Goal: Use online tool/utility: Use online tool/utility

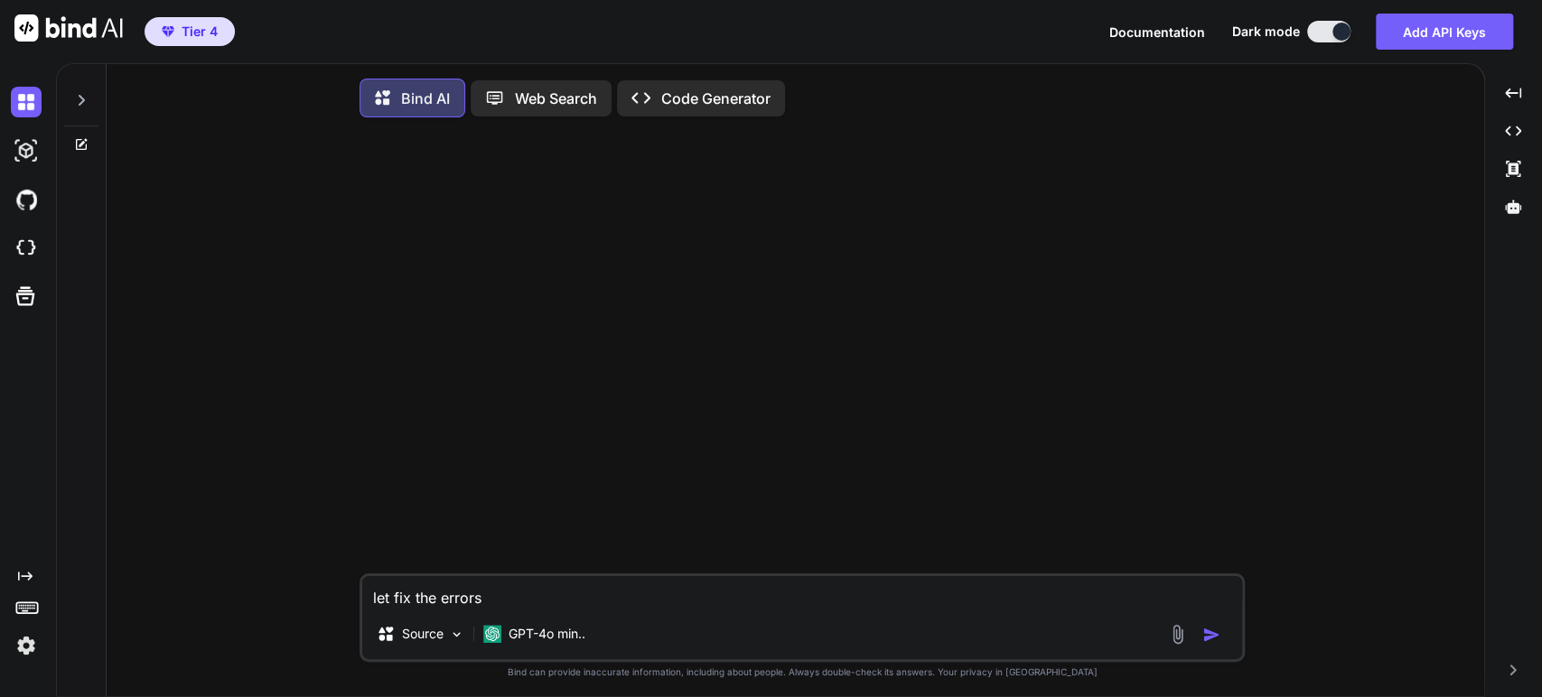
type textarea "x"
drag, startPoint x: 481, startPoint y: 602, endPoint x: 348, endPoint y: 600, distance: 132.8
click at [348, 600] on div "let fix the errors Source GPT-4o min.. Created with Bind Always check its answe…" at bounding box center [802, 416] width 1363 height 569
type textarea "x"
click at [30, 244] on img at bounding box center [26, 248] width 31 height 31
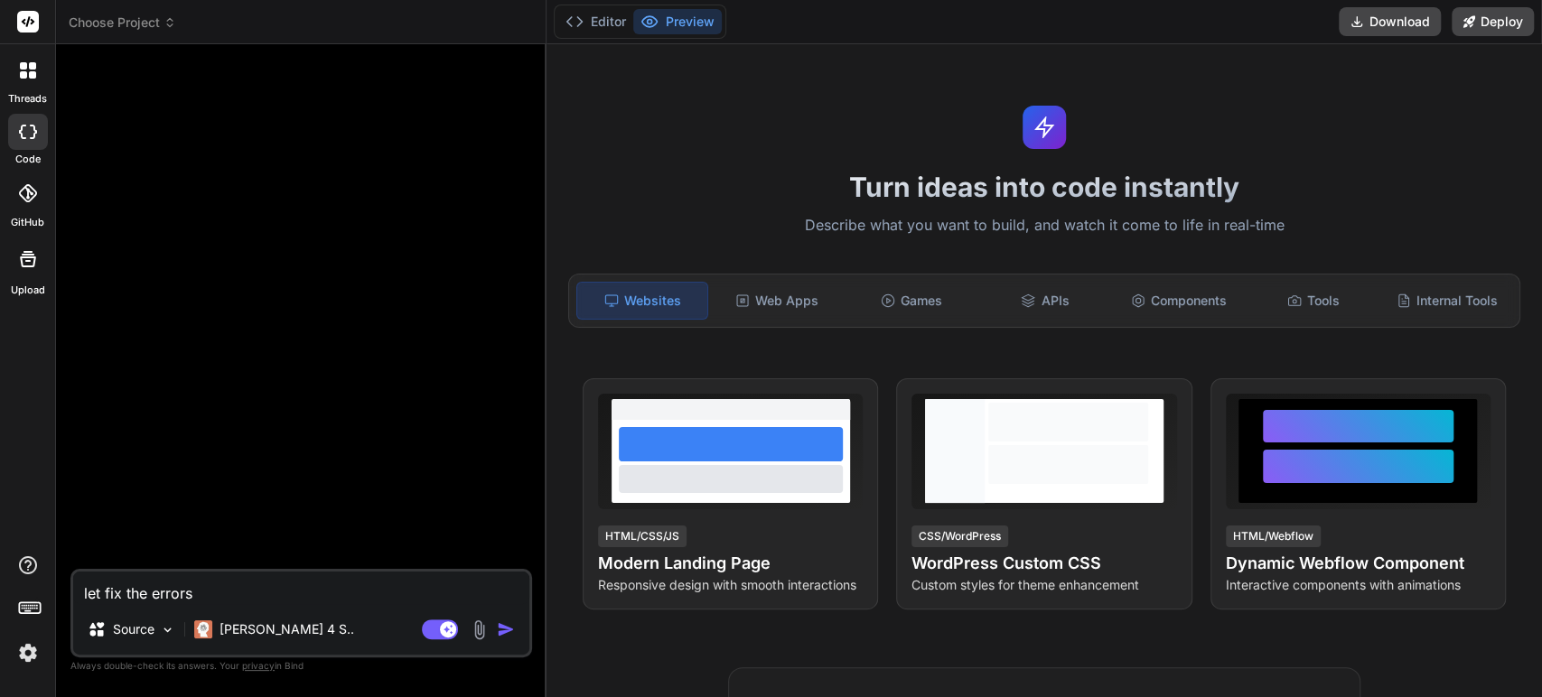
type textarea "x"
type textarea "let fix the errors"
type textarea "x"
type textarea "let fix the error"
type textarea "x"
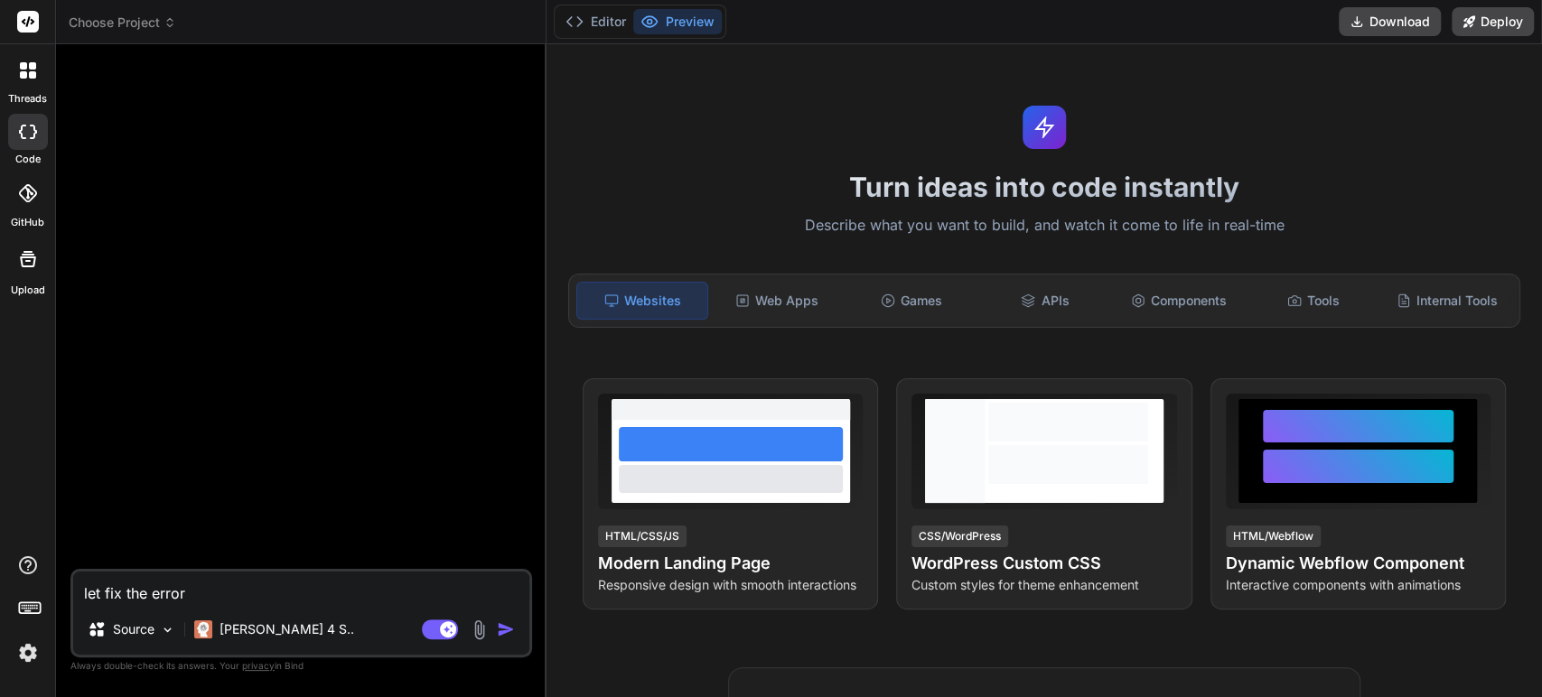
type textarea "let fix the erro"
type textarea "x"
type textarea "let fix the err"
type textarea "x"
type textarea "let fix the er"
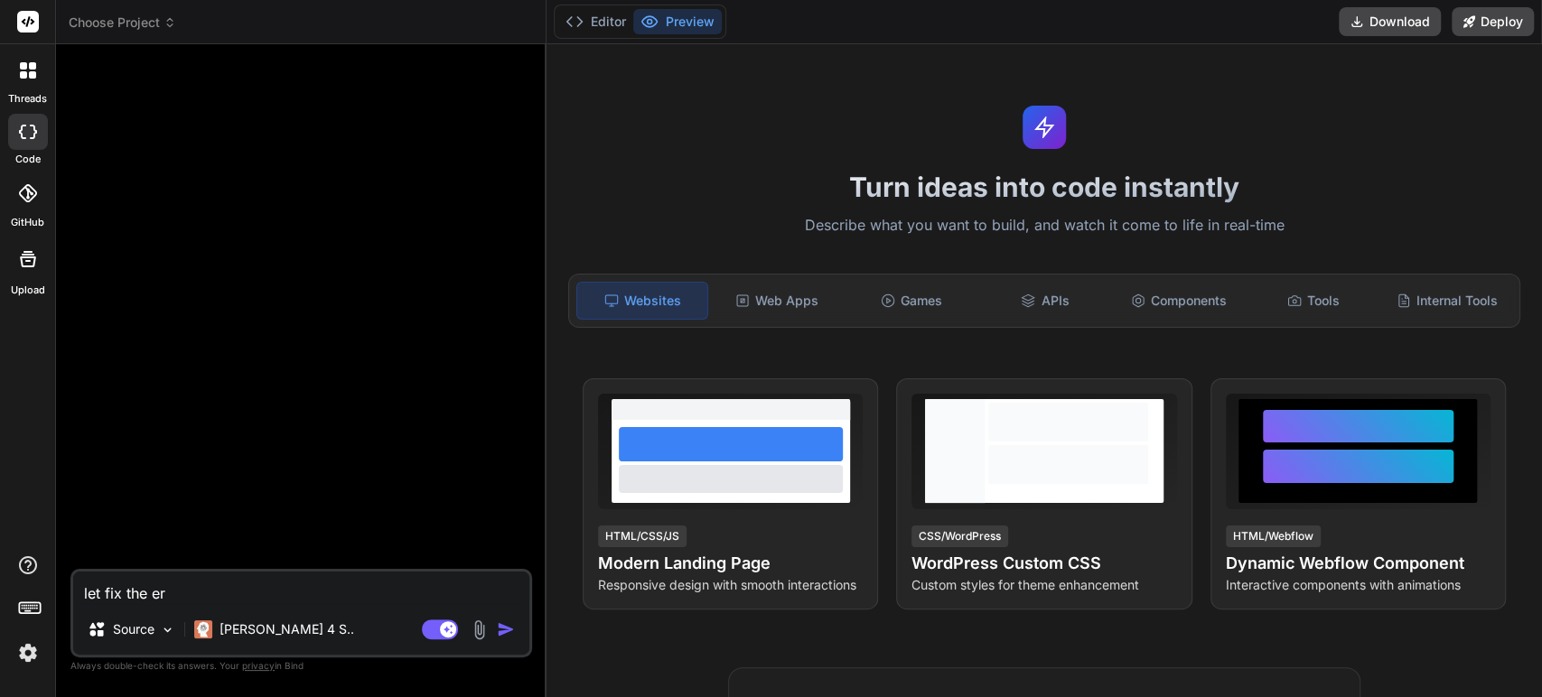
type textarea "x"
type textarea "let fix the e"
type textarea "x"
type textarea "let fix the"
type textarea "x"
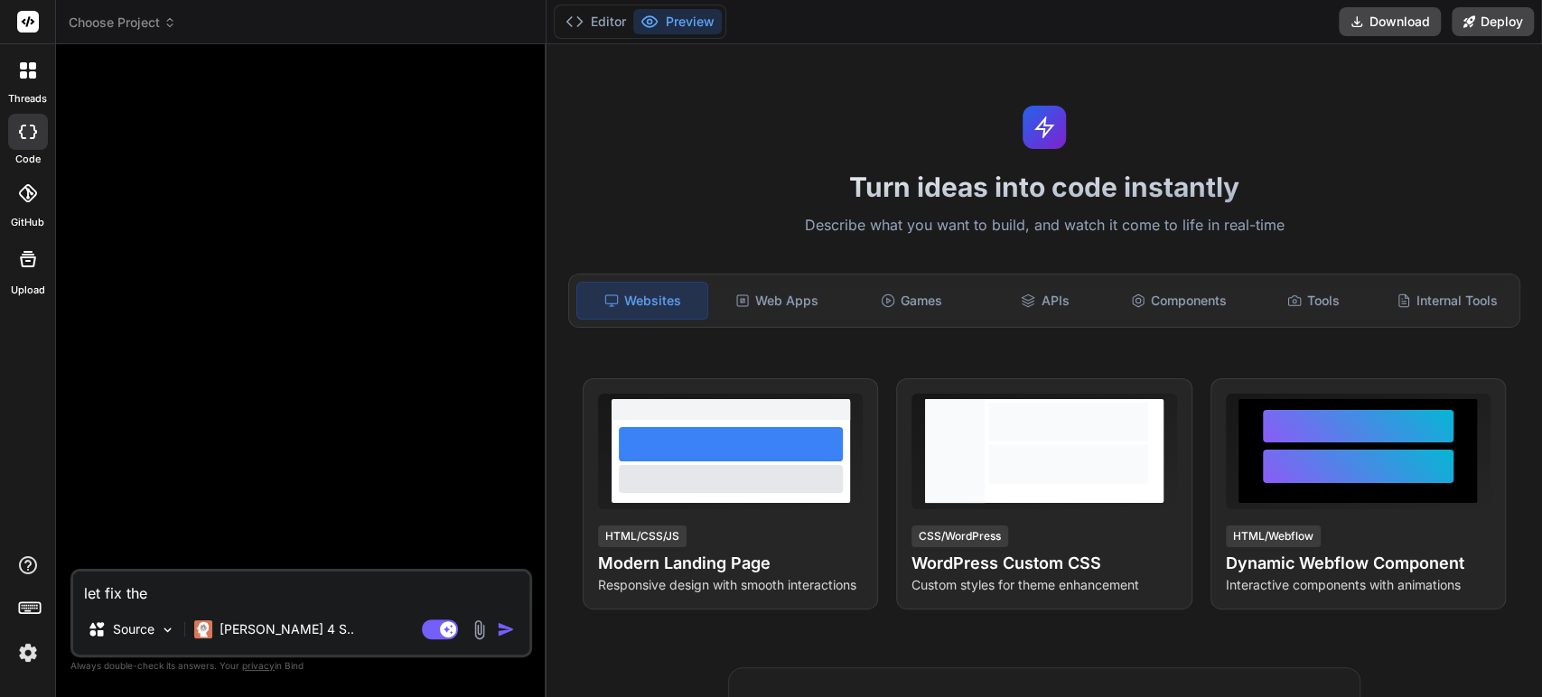
type textarea "let fix the"
type textarea "x"
type textarea "let fix th"
type textarea "x"
type textarea "let fix t"
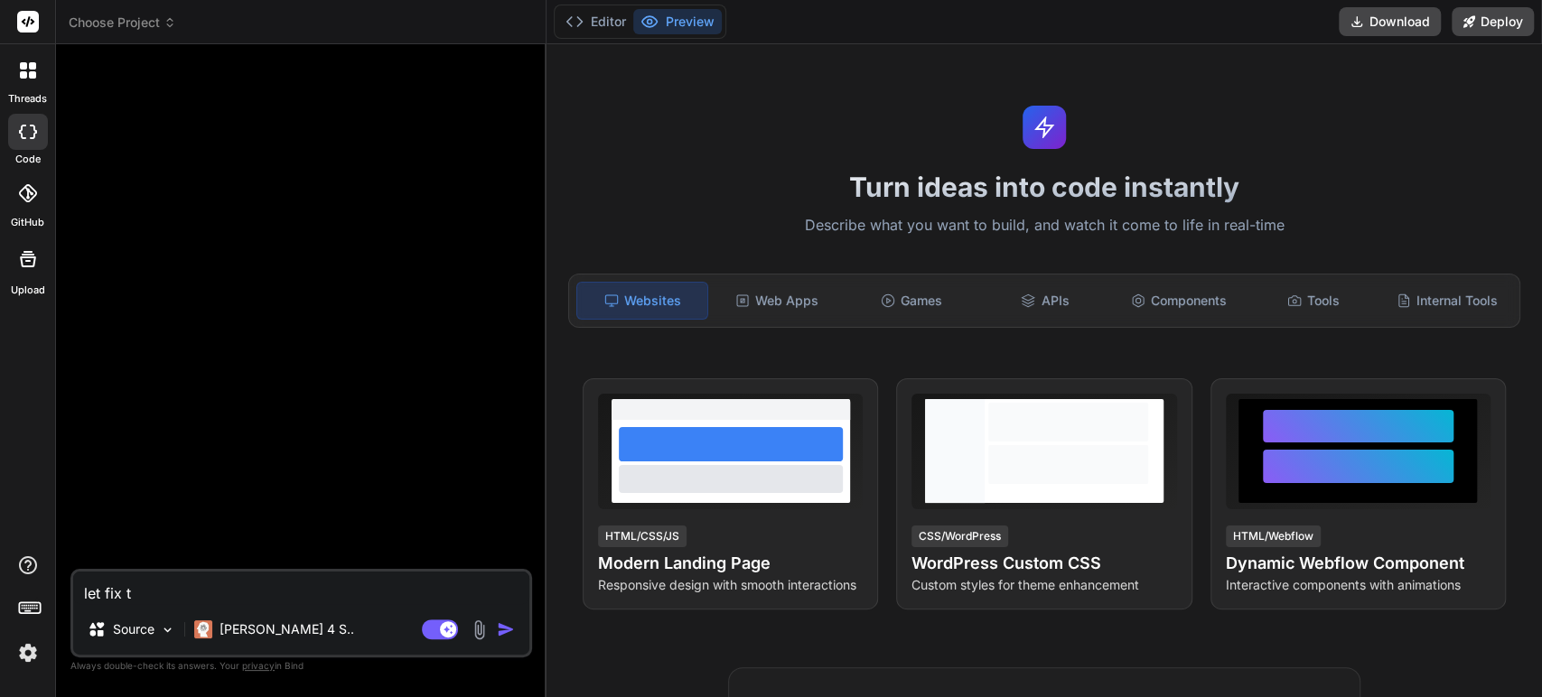
type textarea "x"
type textarea "let fix"
type textarea "x"
type textarea "let fix"
type textarea "x"
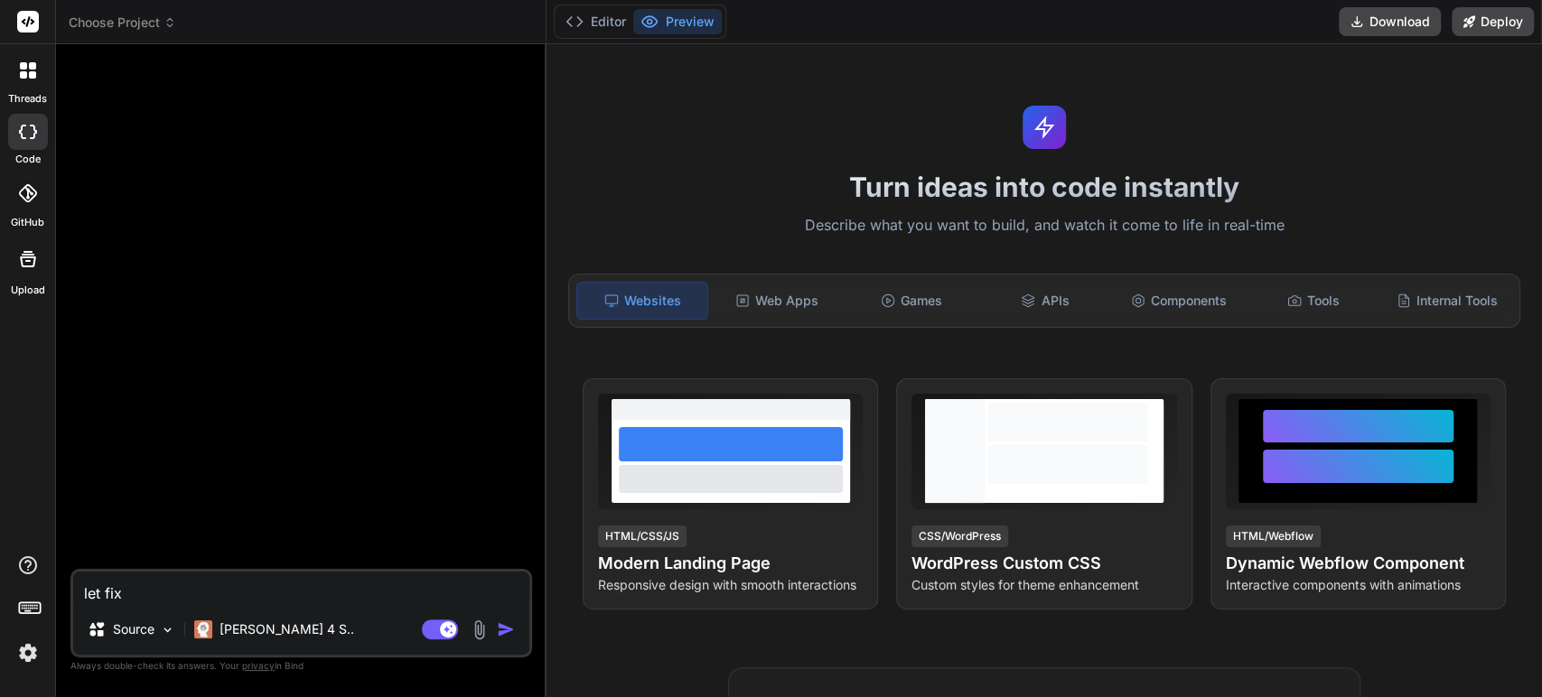
type textarea "let fi"
type textarea "x"
type textarea "let f"
type textarea "x"
type textarea "let"
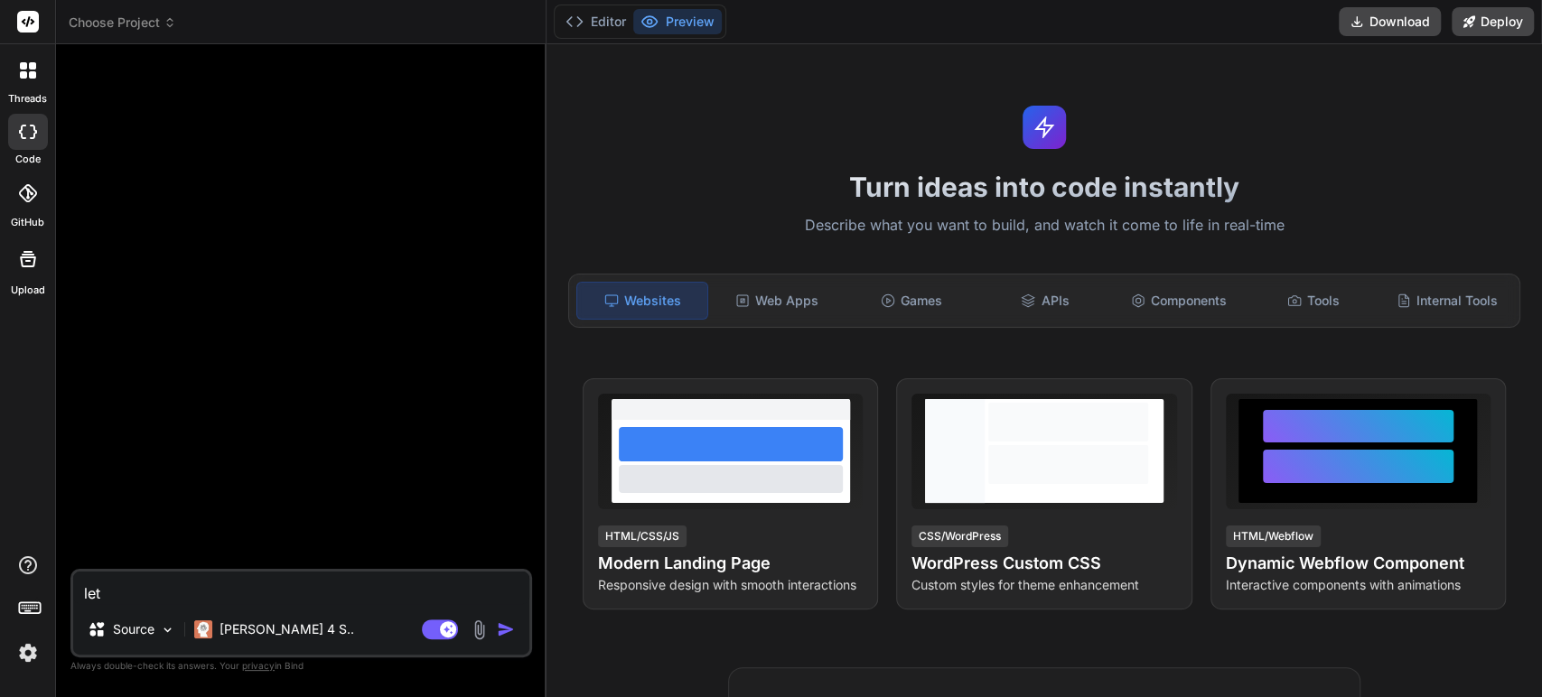
type textarea "x"
type textarea "let"
type textarea "x"
type textarea "le"
type textarea "x"
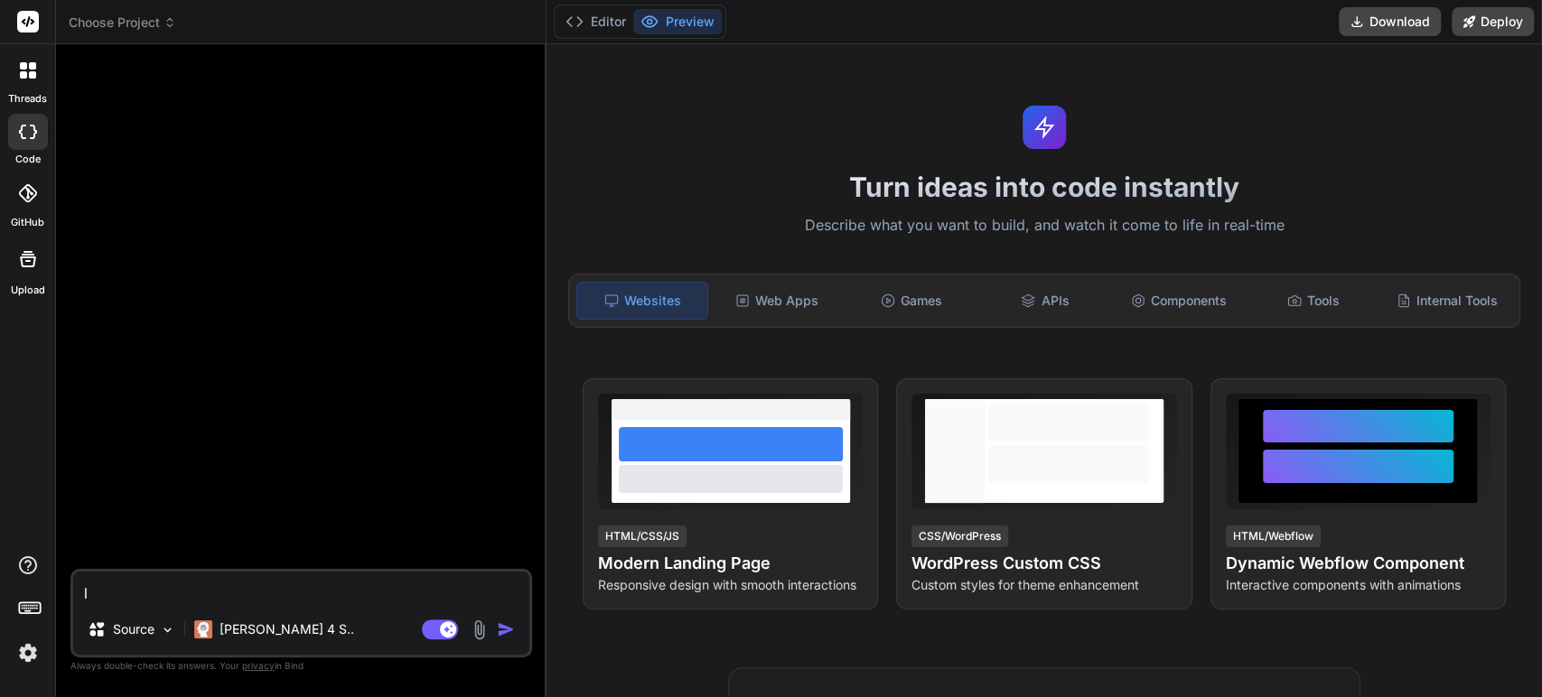
type textarea "l"
click at [135, 14] on span "Choose Project" at bounding box center [123, 23] width 108 height 18
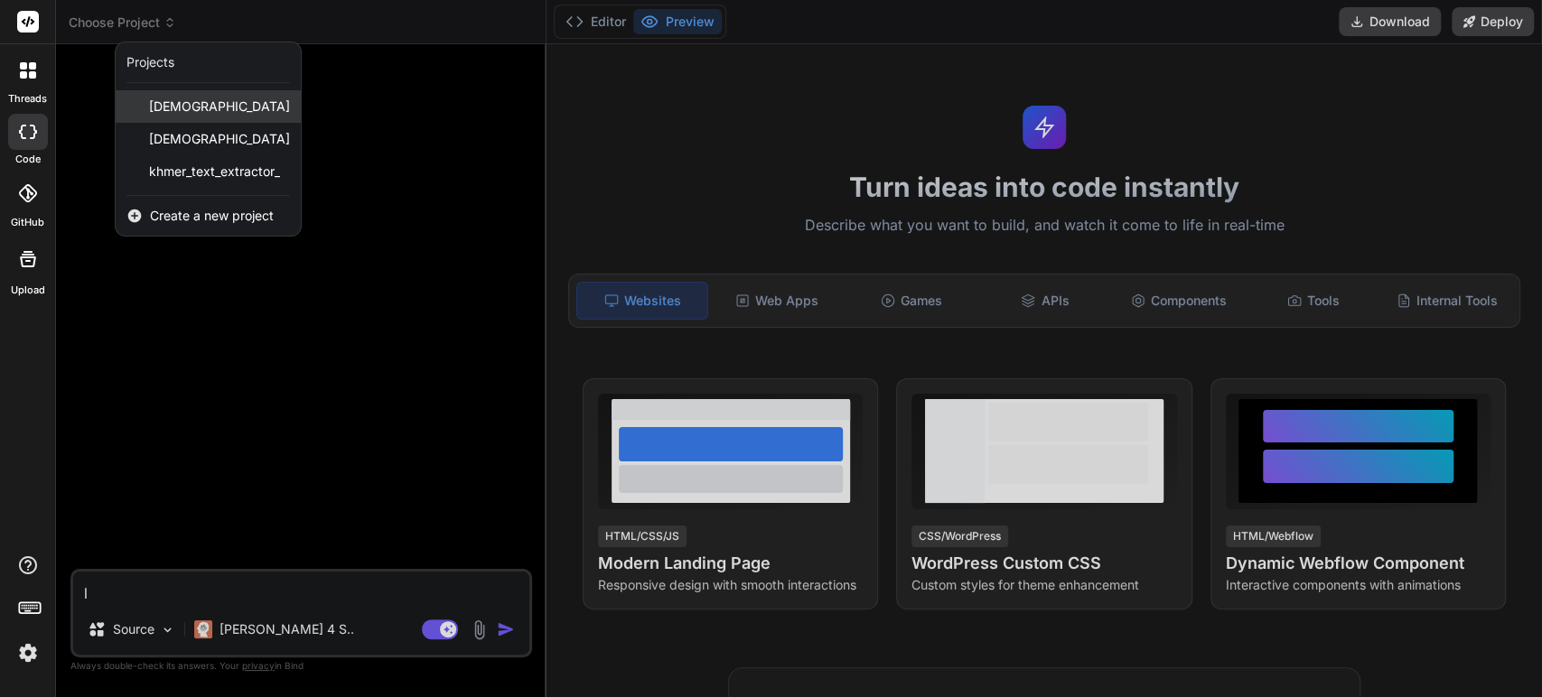
click at [187, 108] on span "khmerscribe_ai" at bounding box center [219, 107] width 141 height 18
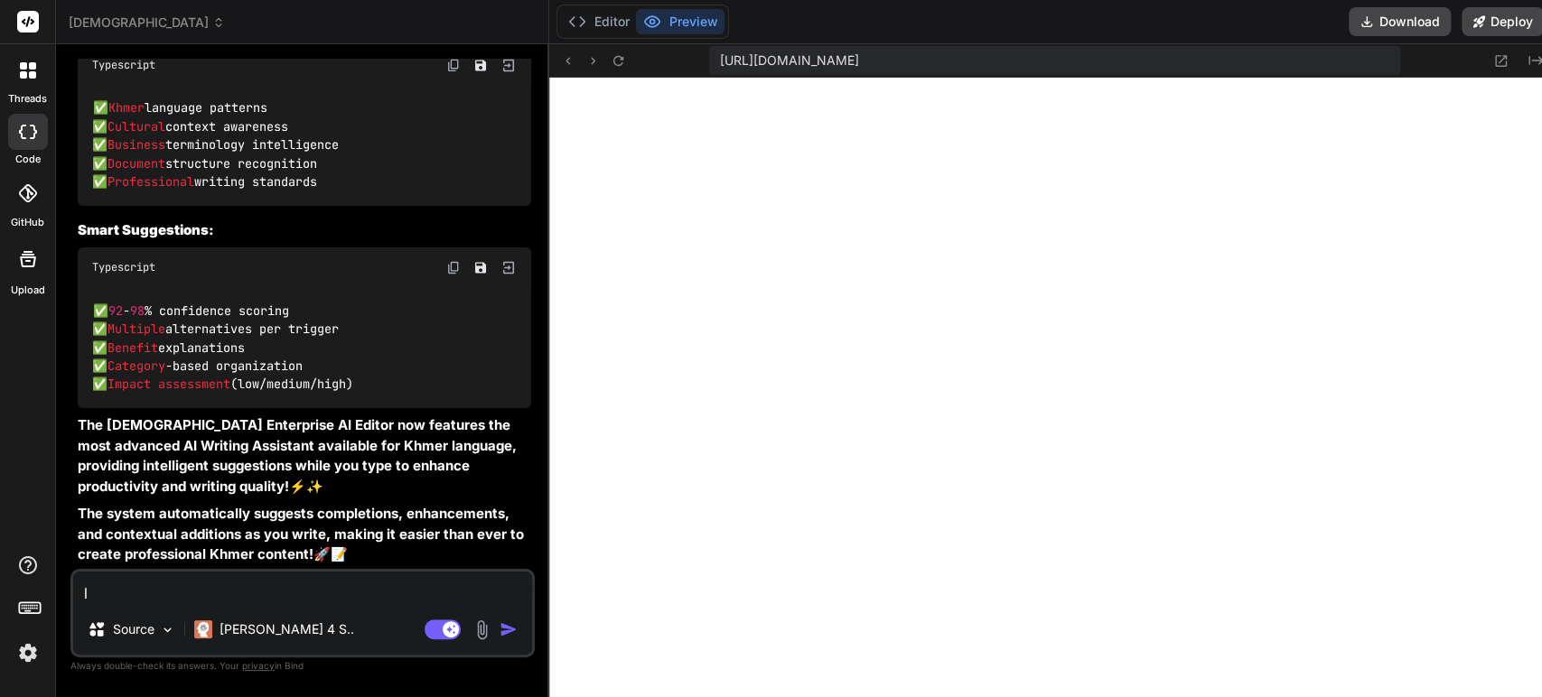
scroll to position [691, 0]
click at [500, 627] on img "button" at bounding box center [509, 630] width 18 height 18
type textarea "x"
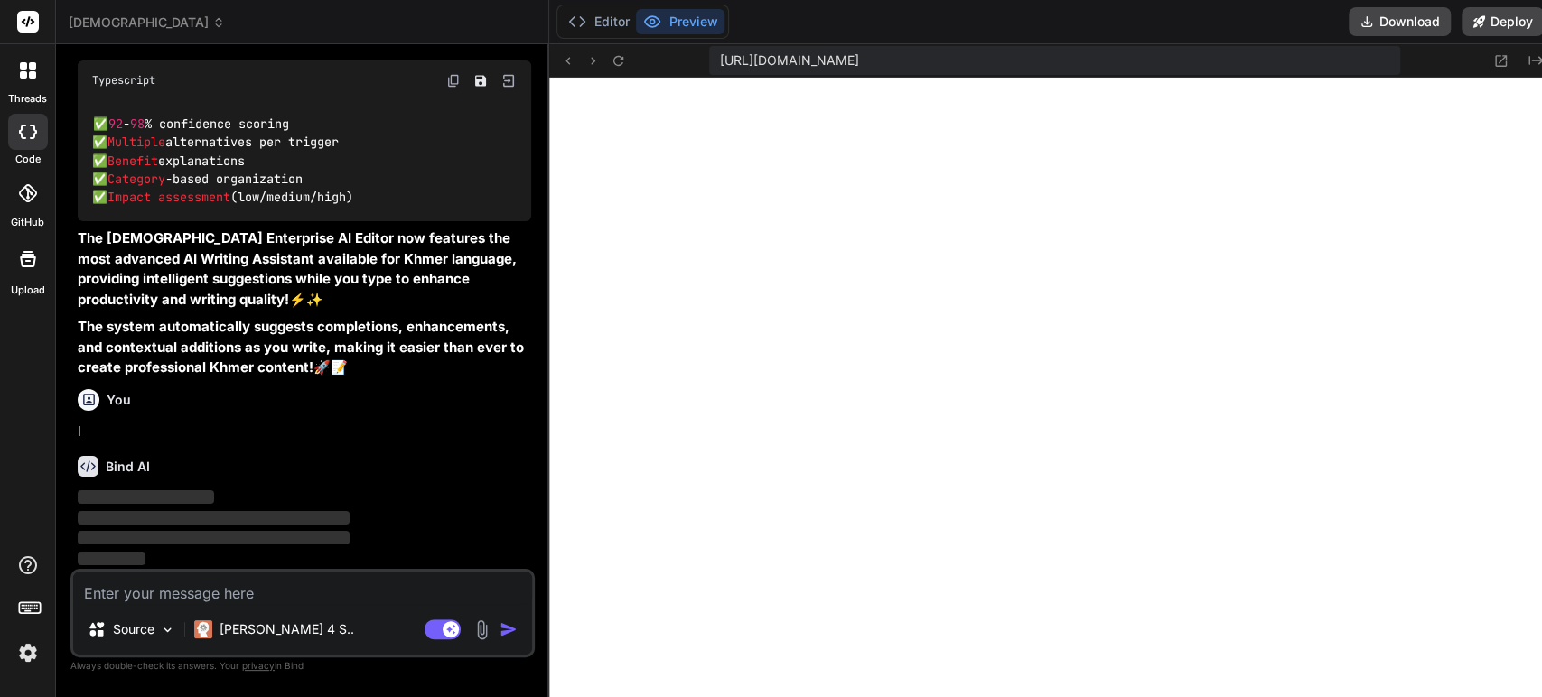
scroll to position [25909, 0]
type textarea "x"
